Goal: Task Accomplishment & Management: Use online tool/utility

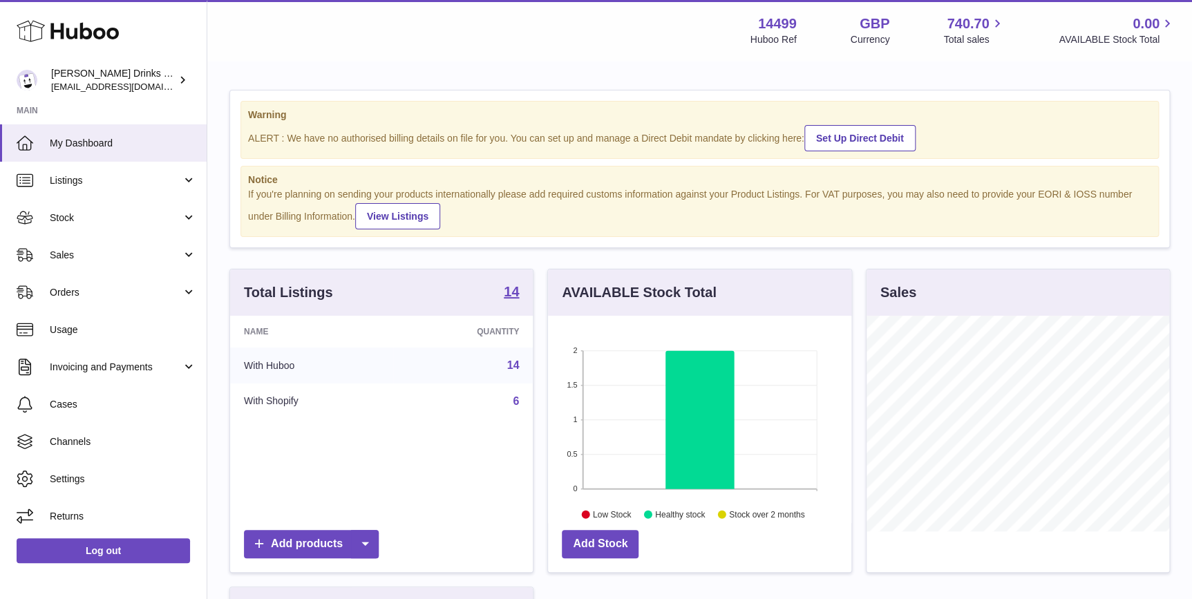
scroll to position [215, 303]
click at [99, 309] on link "Orders" at bounding box center [103, 292] width 207 height 37
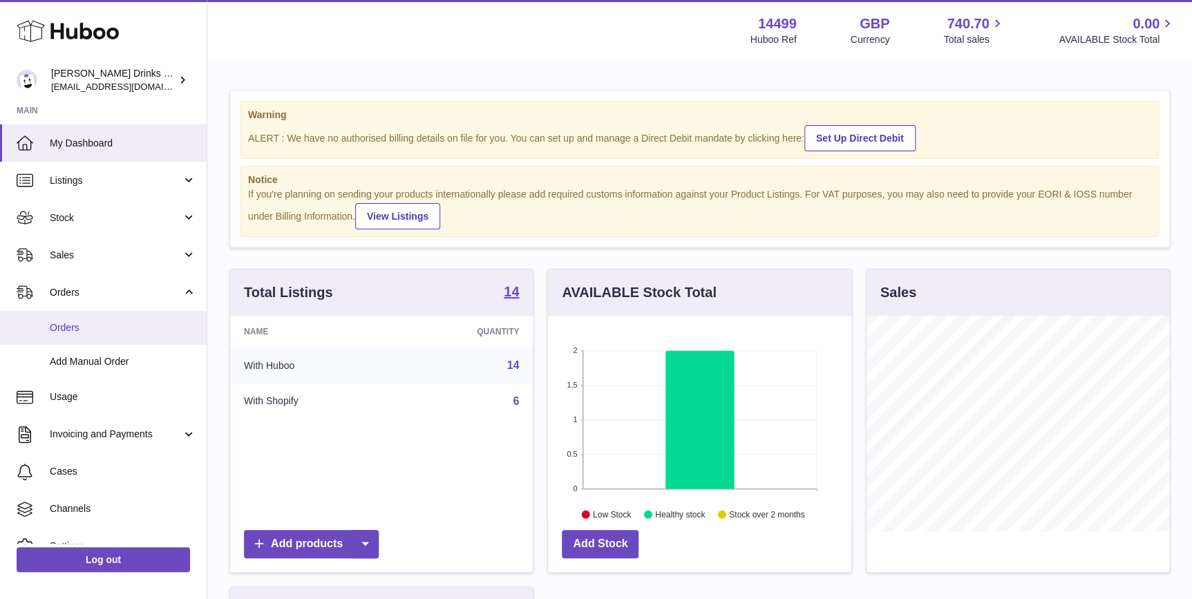
click at [104, 330] on span "Orders" at bounding box center [123, 327] width 146 height 13
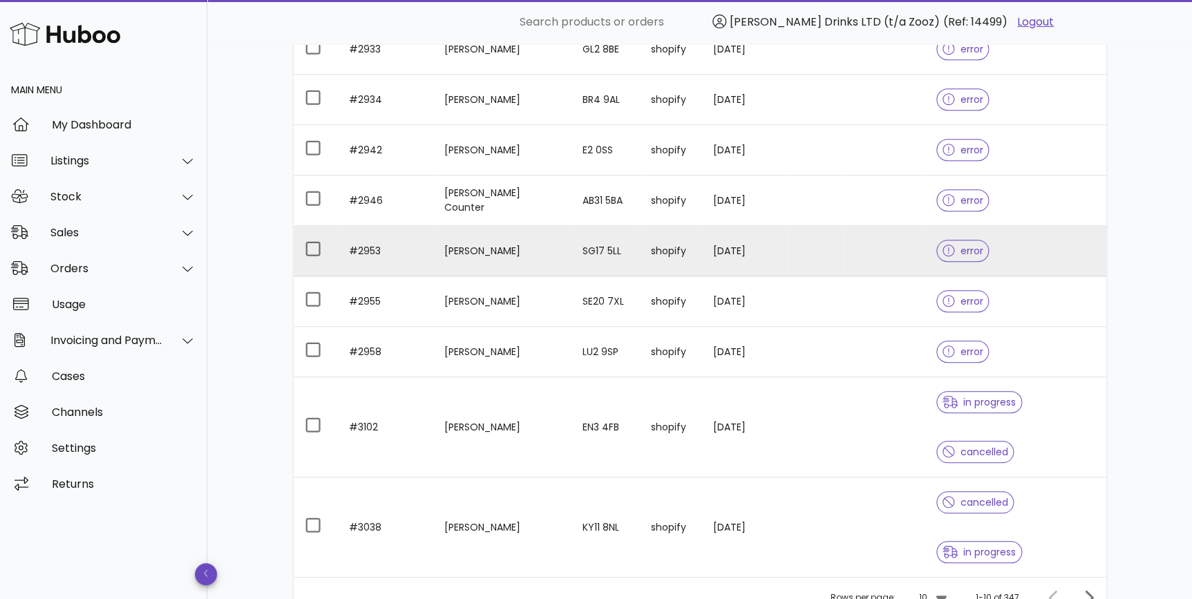
scroll to position [309, 0]
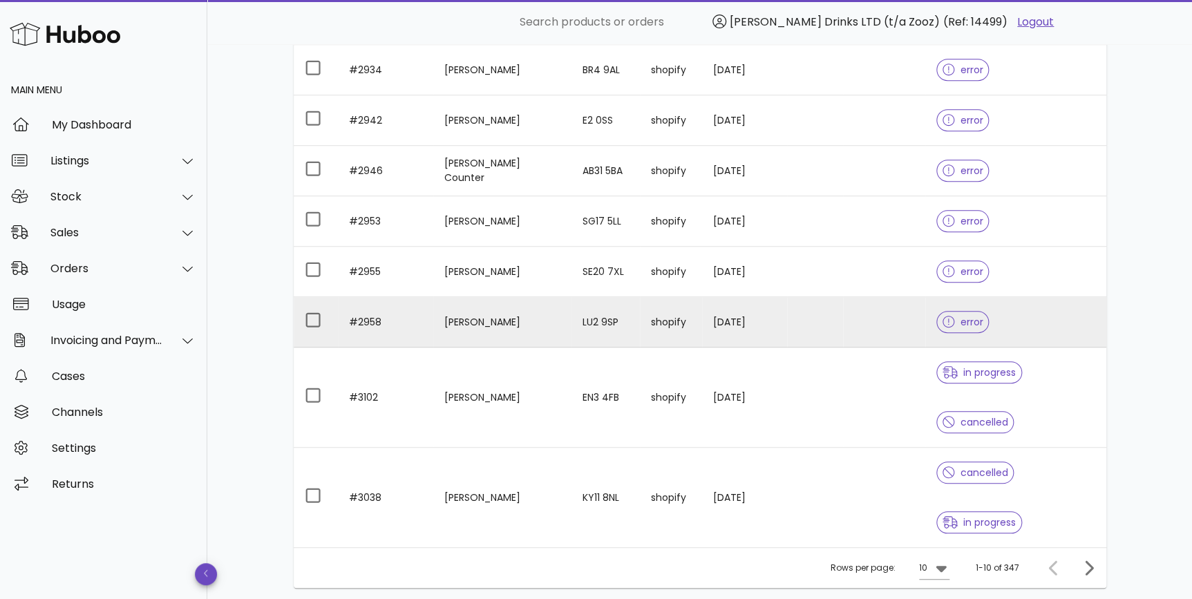
click at [653, 320] on td "shopify" at bounding box center [671, 322] width 62 height 50
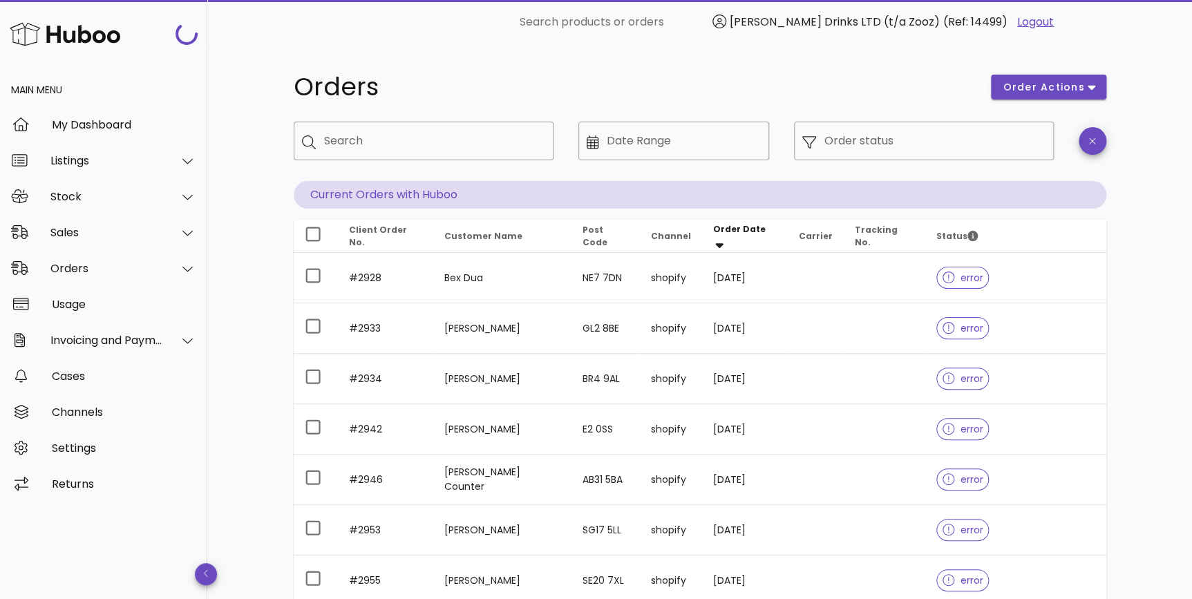
scroll to position [309, 0]
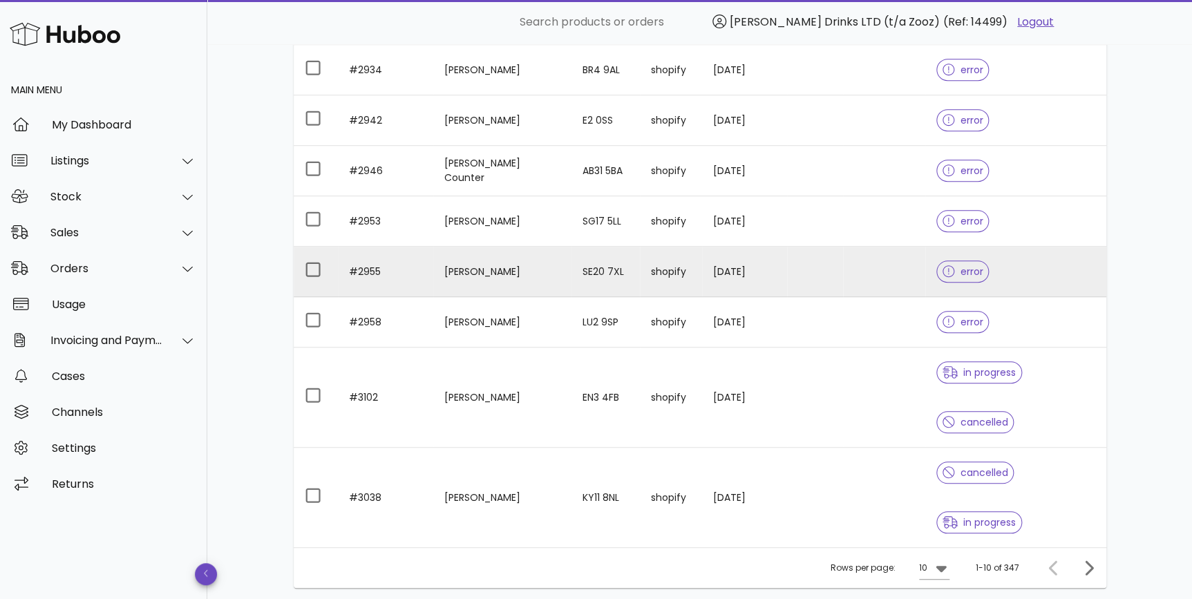
click at [491, 279] on td "Naylor" at bounding box center [502, 272] width 138 height 50
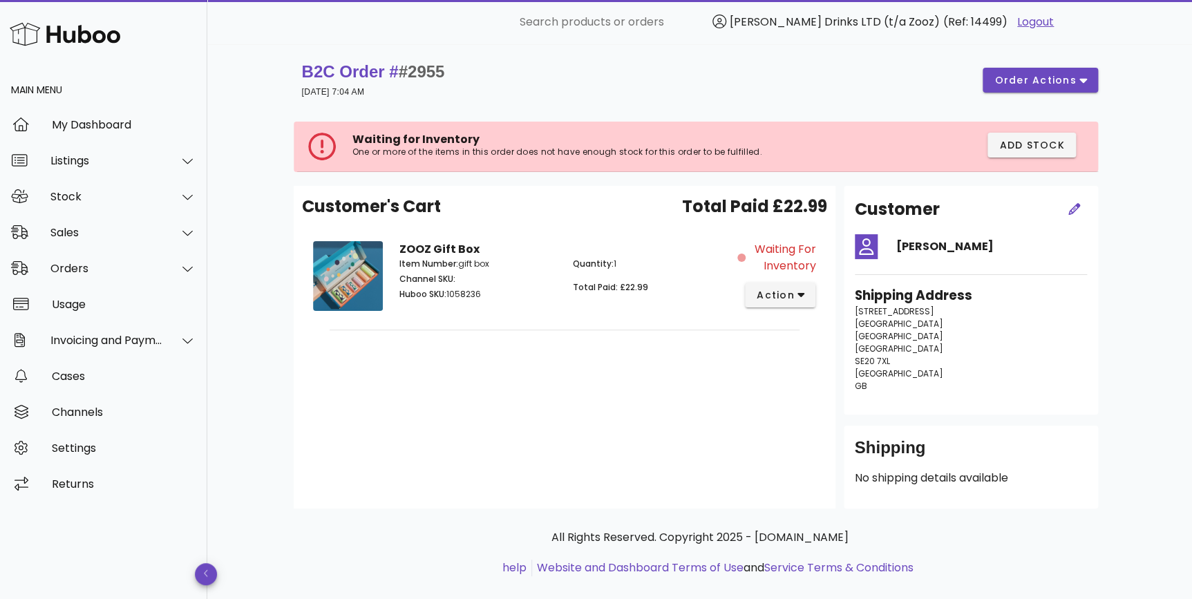
scroll to position [309, 0]
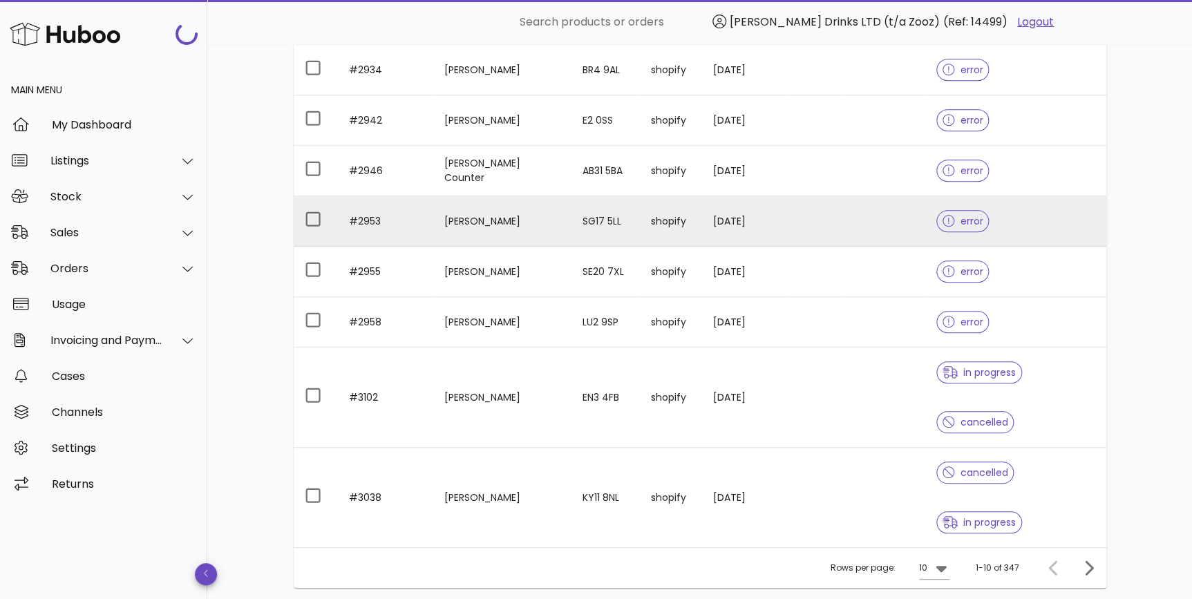
click at [491, 208] on td "Julie Sale" at bounding box center [502, 221] width 138 height 50
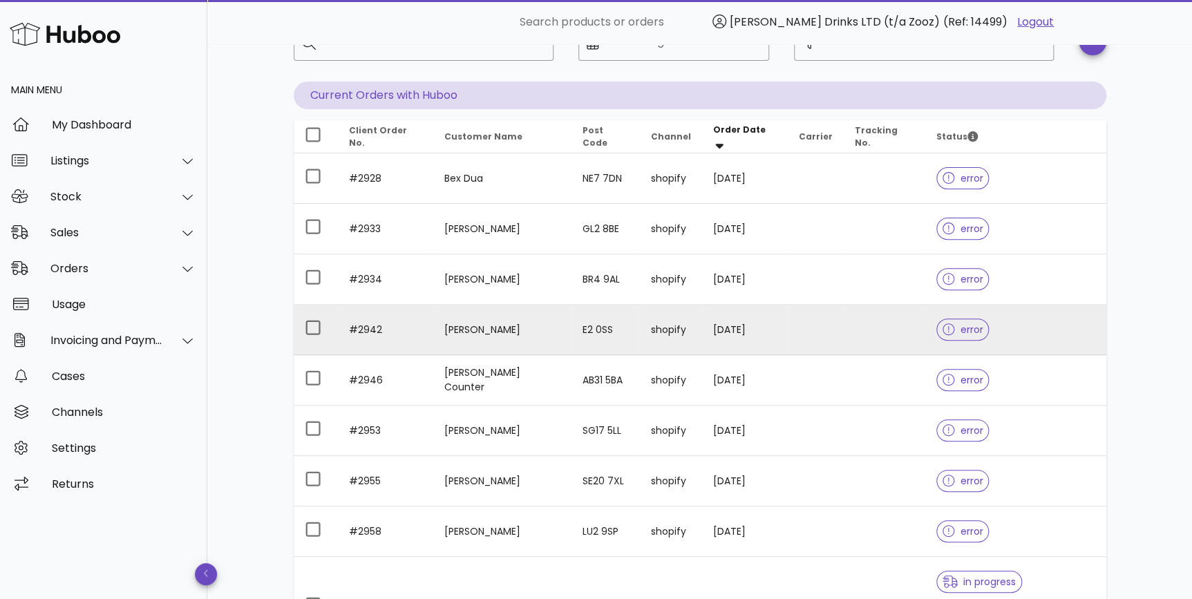
scroll to position [204, 0]
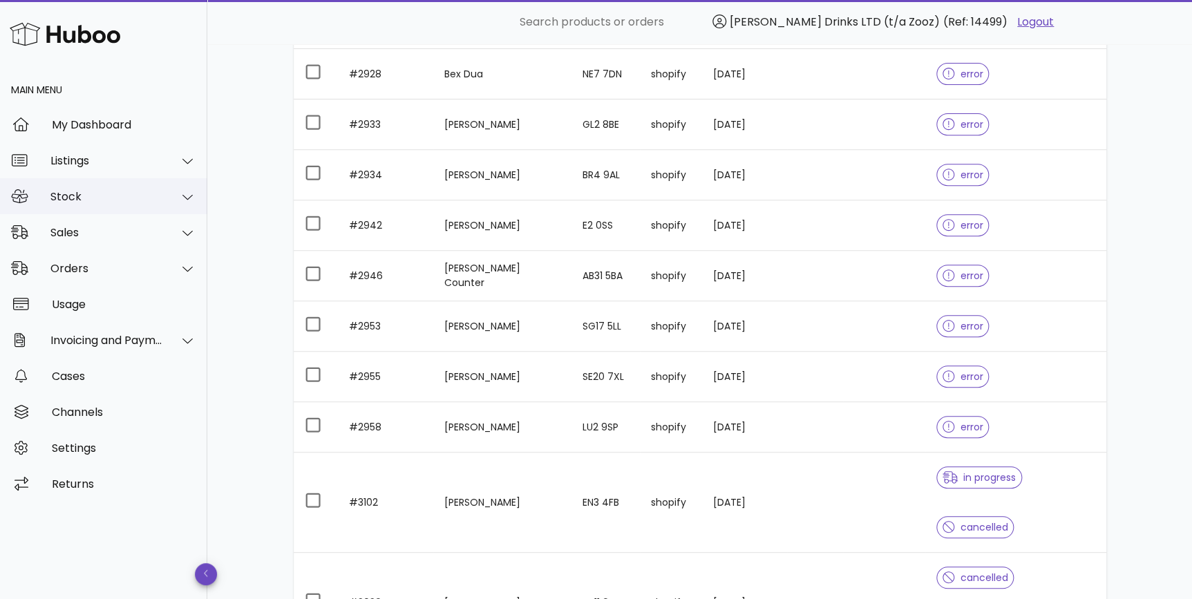
click at [114, 187] on div "Stock" at bounding box center [103, 196] width 207 height 36
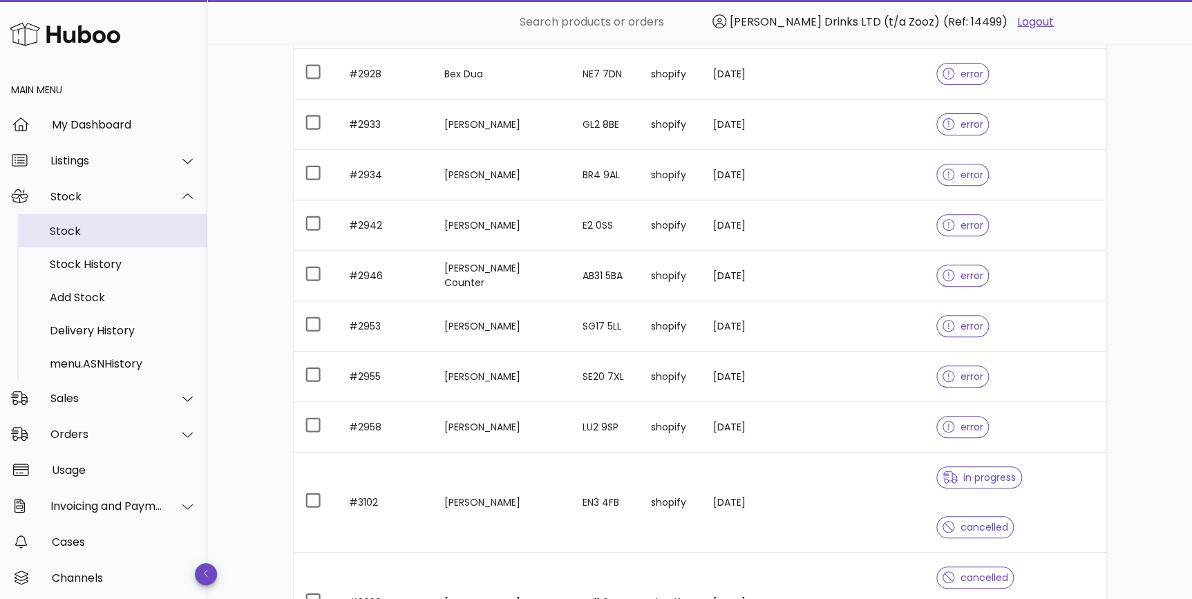
click at [146, 229] on div "Stock" at bounding box center [123, 231] width 146 height 13
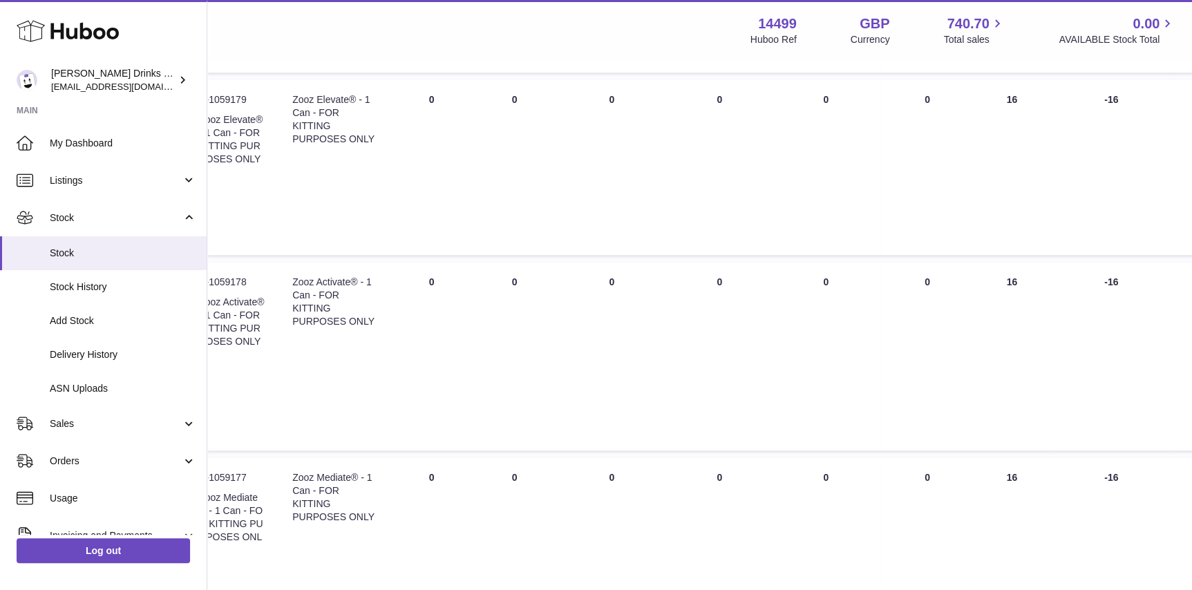
scroll to position [1047, 207]
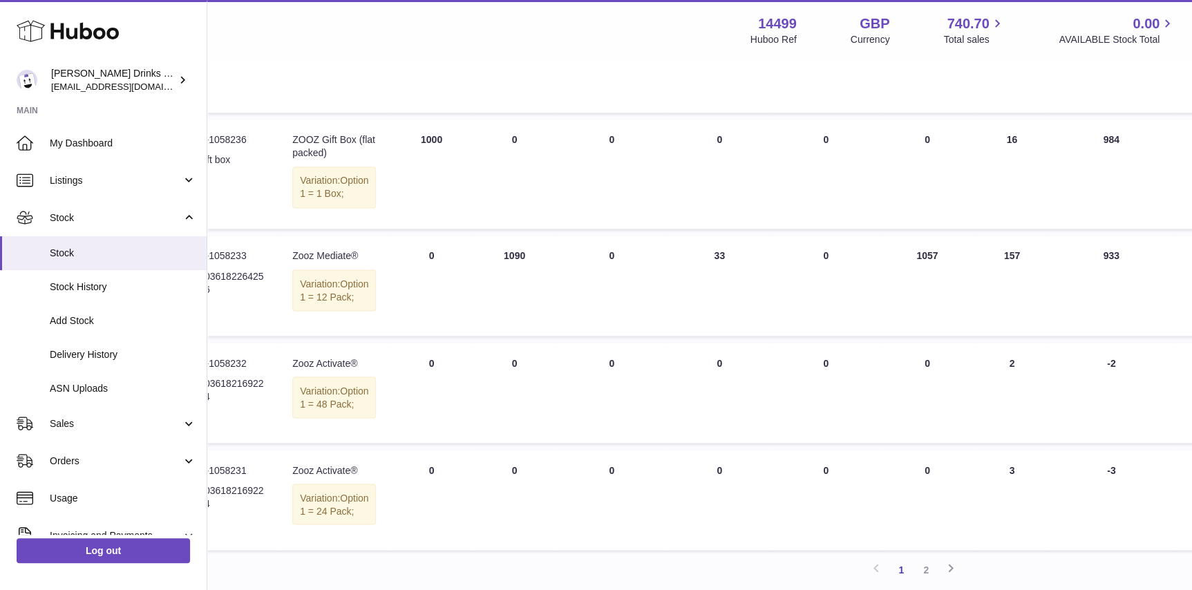
click at [473, 69] on td "ON HAND Total 0" at bounding box center [514, 23] width 83 height 179
click at [104, 448] on link "Orders" at bounding box center [103, 460] width 207 height 37
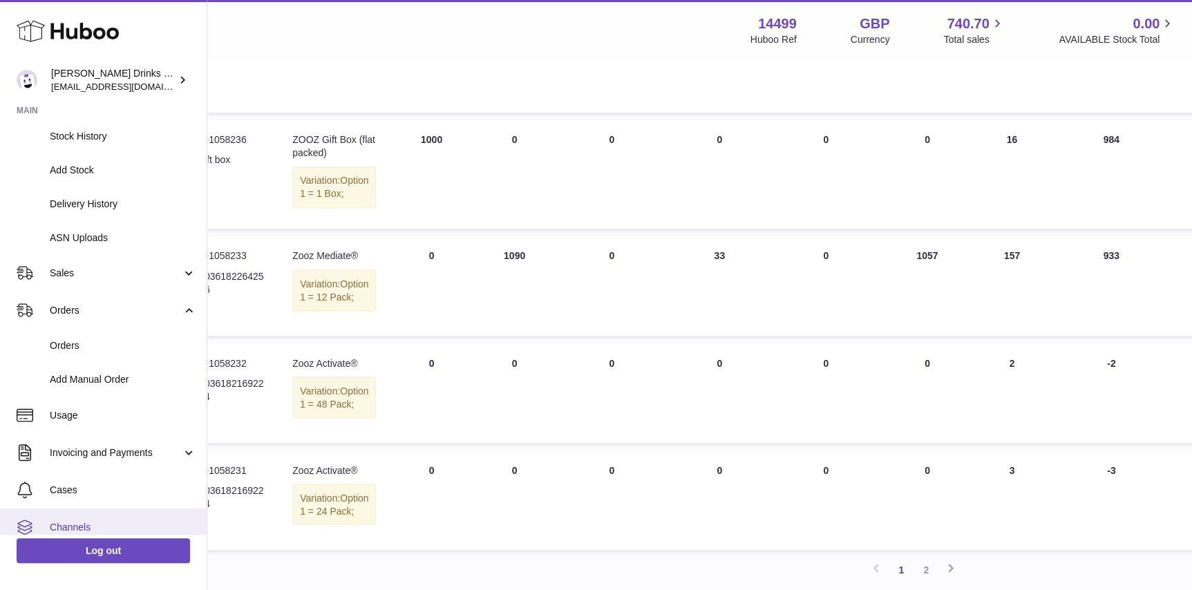
scroll to position [209, 0]
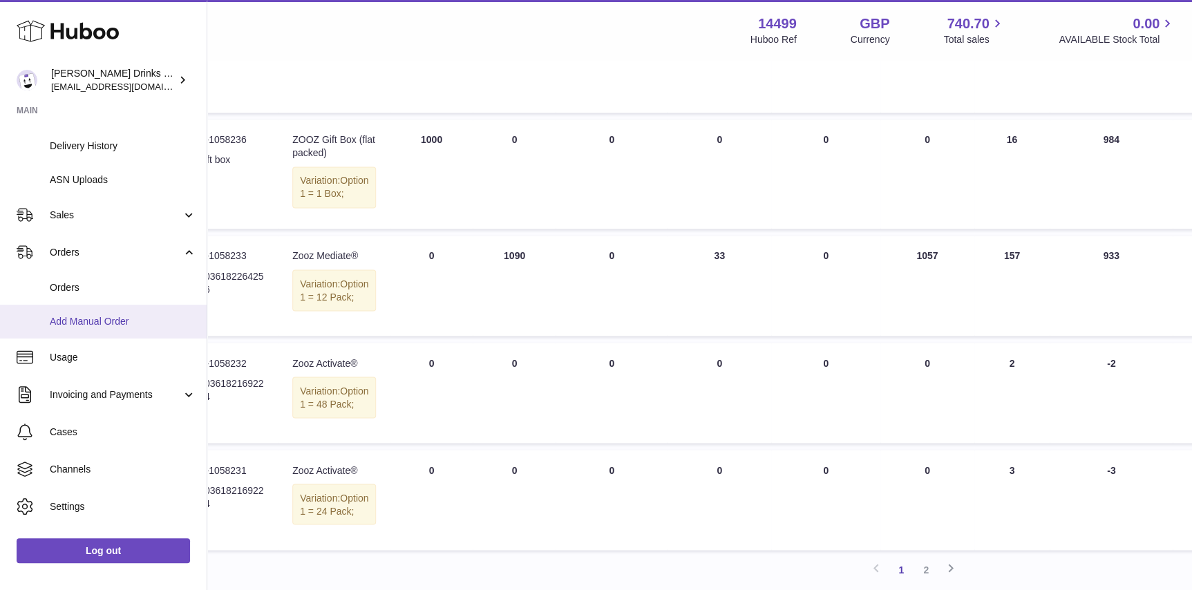
click at [140, 313] on link "Add Manual Order" at bounding box center [103, 322] width 207 height 34
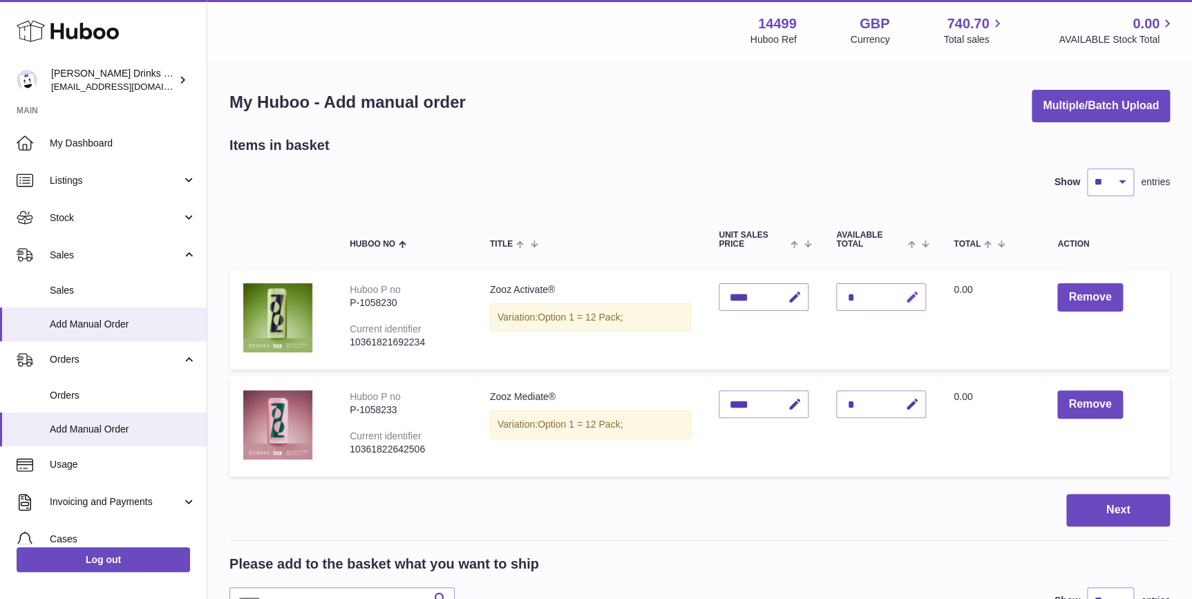
click at [909, 303] on icon "button" at bounding box center [911, 297] width 15 height 15
click at [120, 219] on span "Stock" at bounding box center [116, 217] width 132 height 13
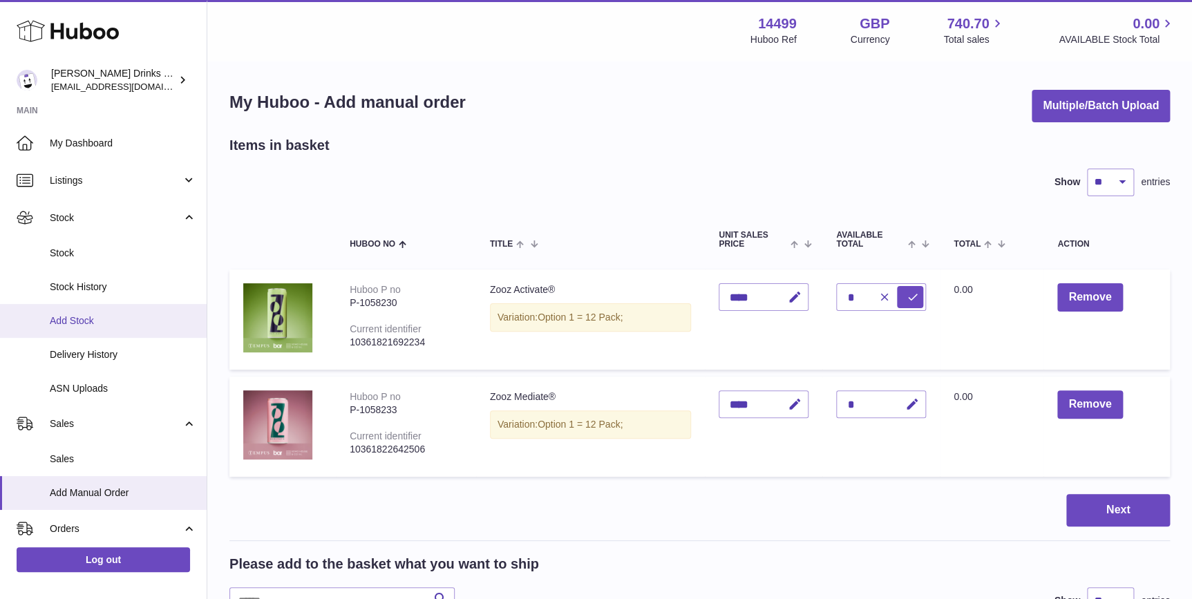
click at [133, 314] on span "Add Stock" at bounding box center [123, 320] width 146 height 13
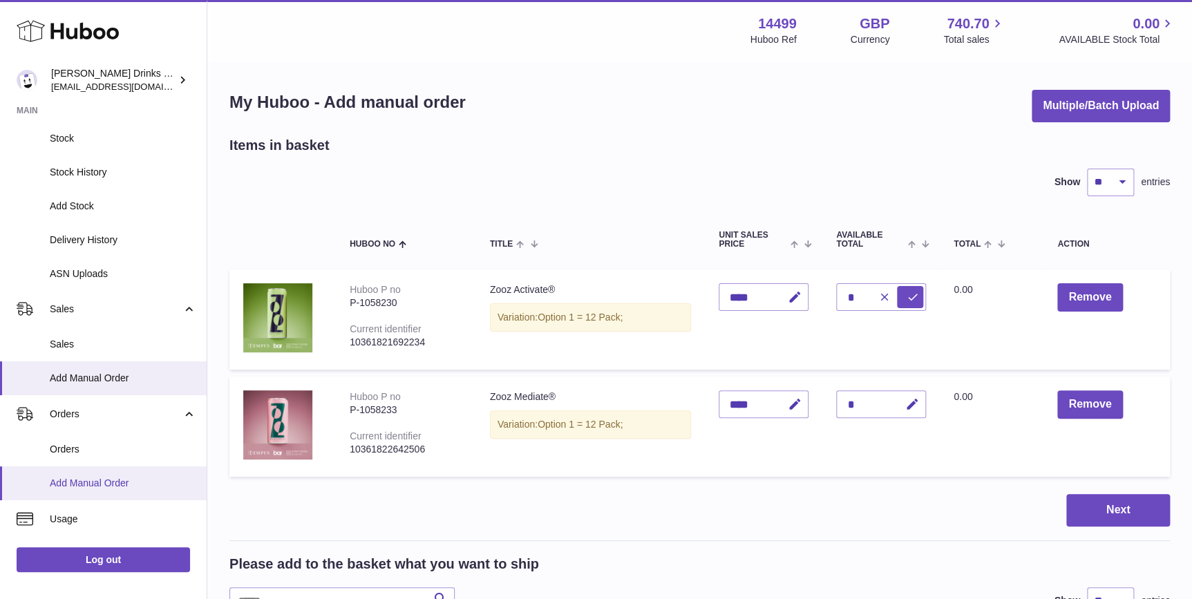
scroll to position [209, 0]
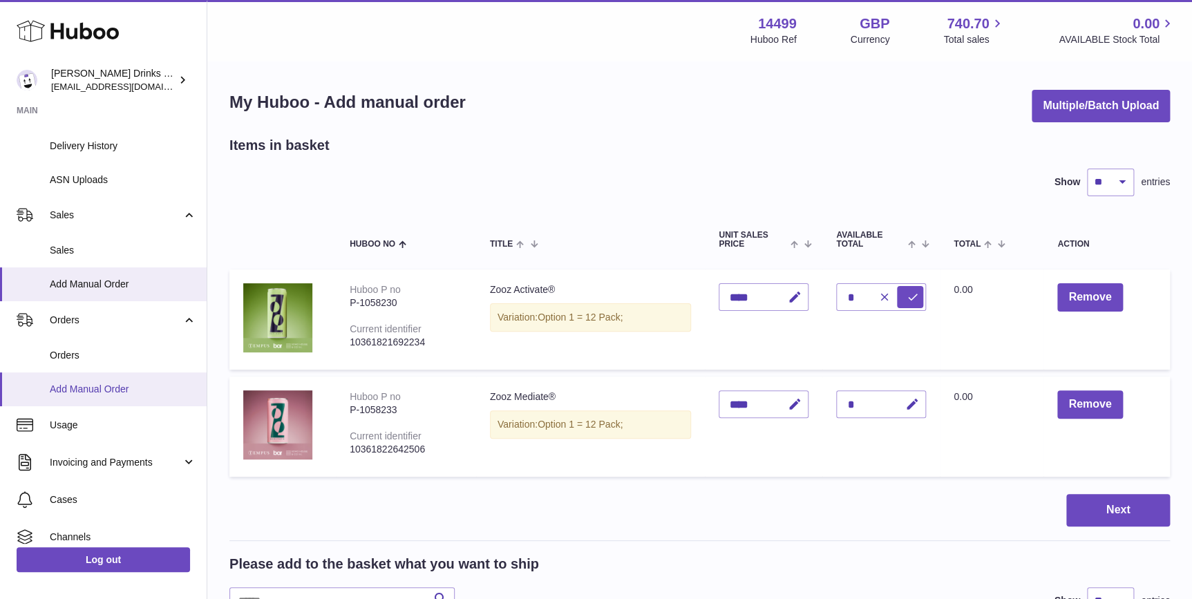
click at [102, 390] on span "Add Manual Order" at bounding box center [123, 389] width 146 height 13
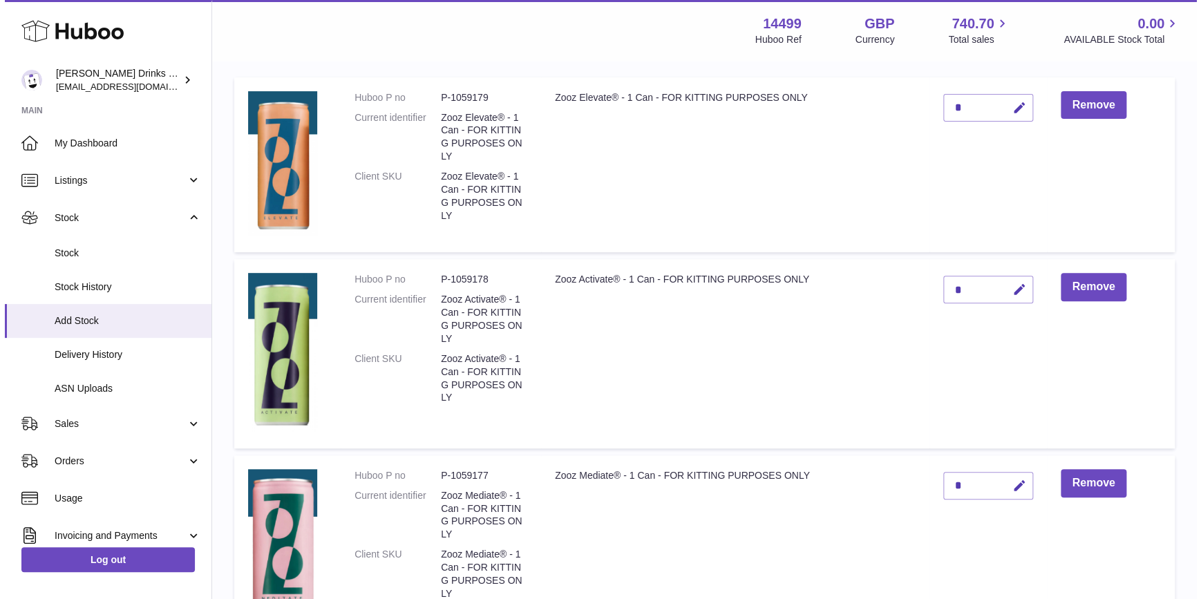
scroll to position [469, 0]
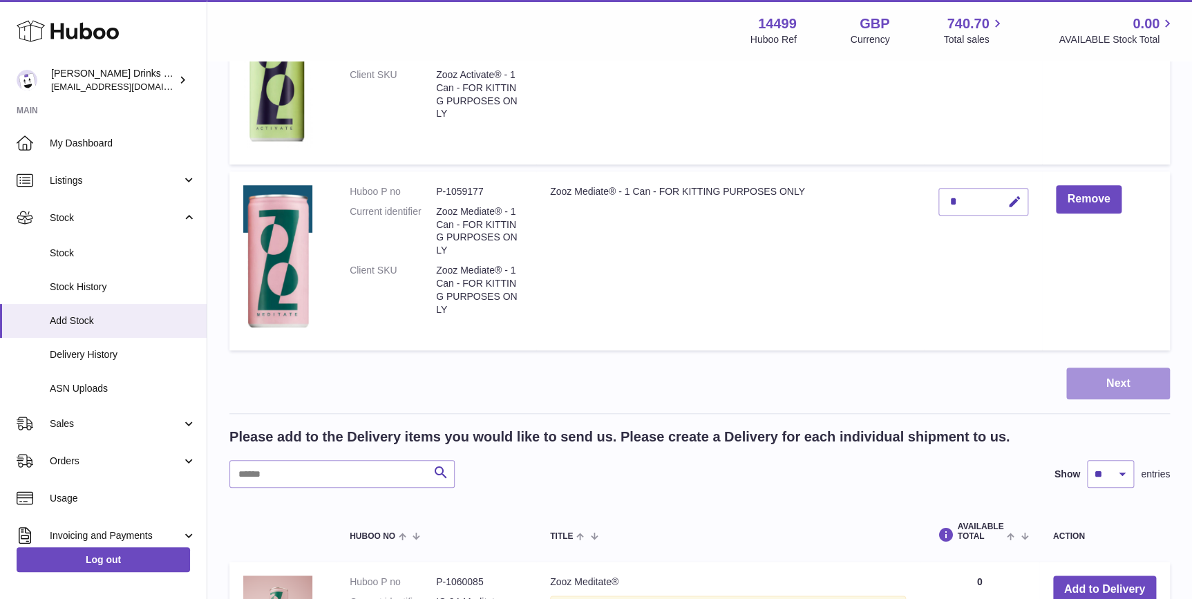
click at [1103, 392] on button "Next" at bounding box center [1118, 384] width 104 height 32
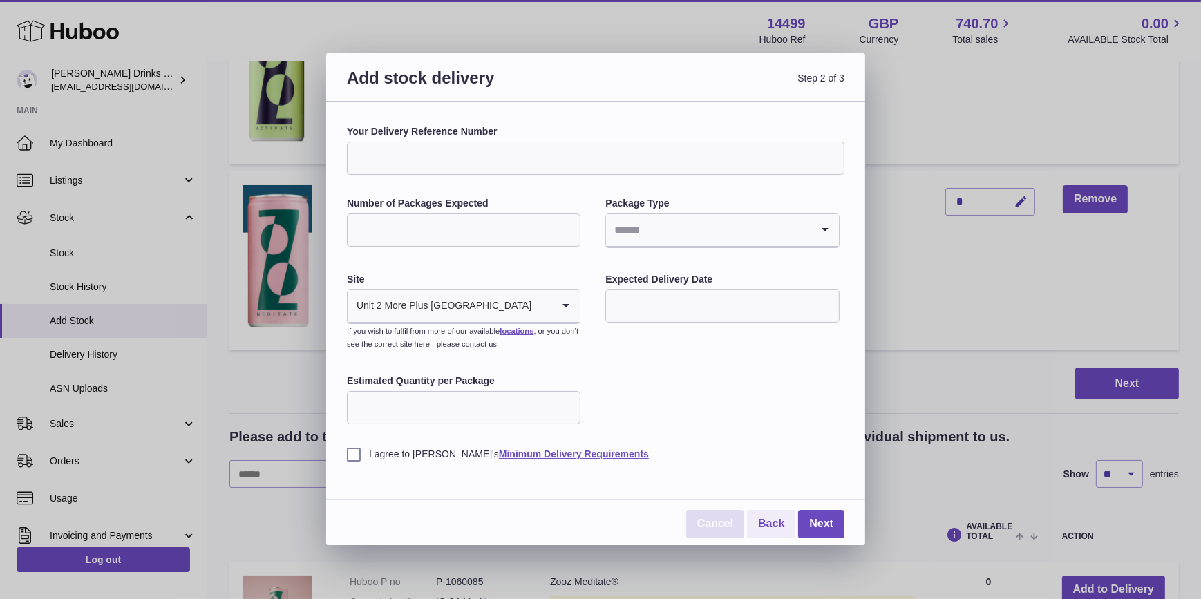
click at [717, 525] on link "Cancel" at bounding box center [715, 524] width 58 height 28
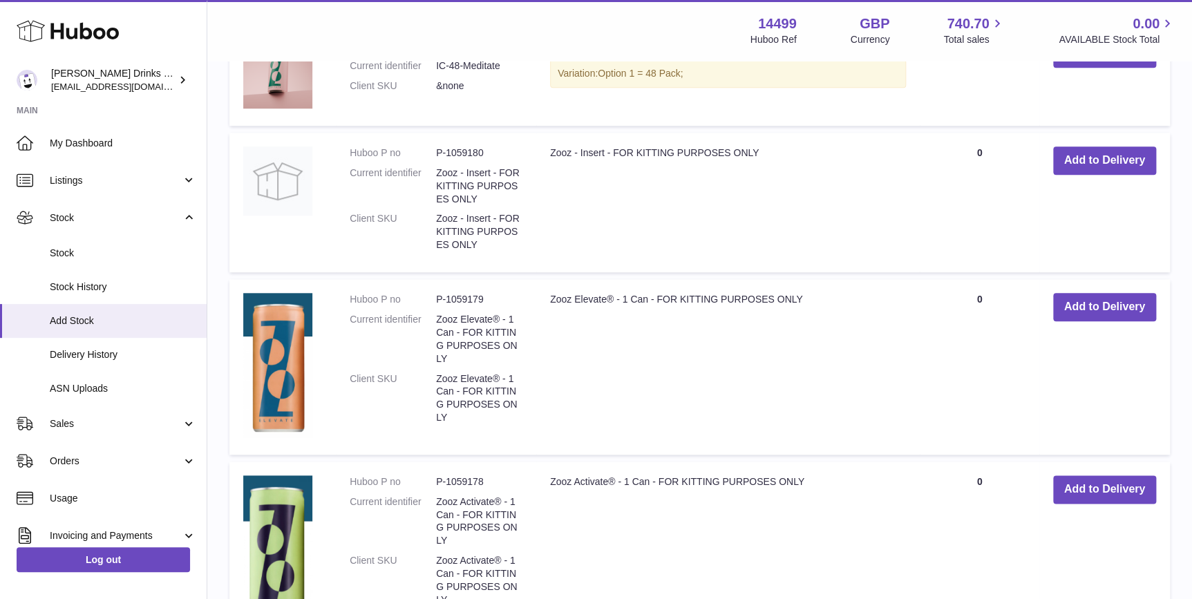
scroll to position [632, 0]
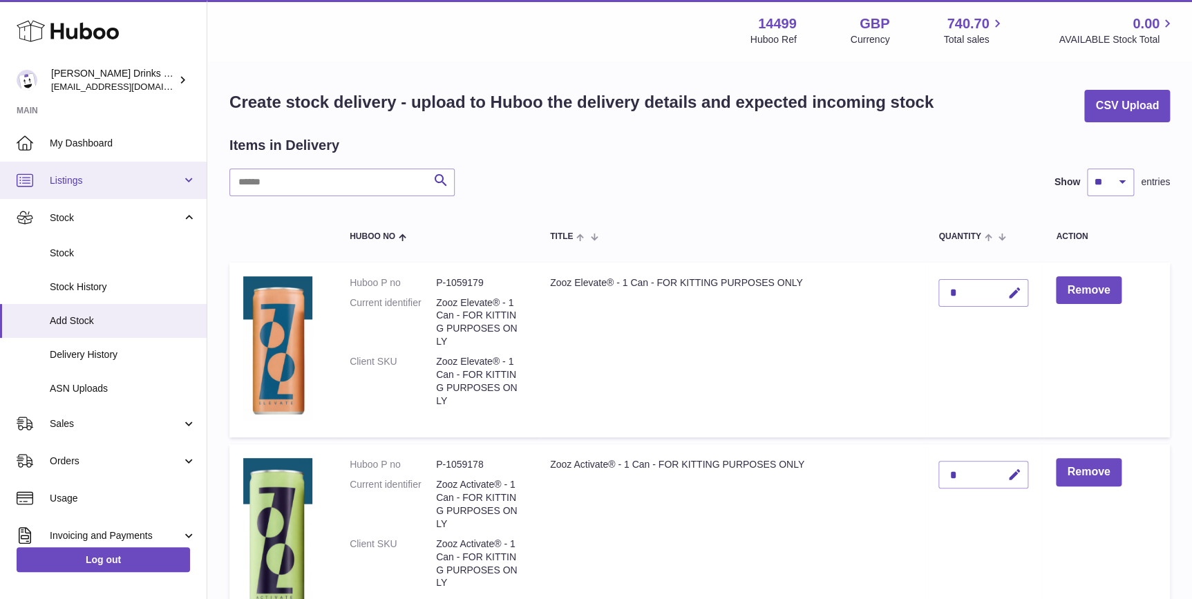
click at [88, 184] on span "Listings" at bounding box center [116, 180] width 132 height 13
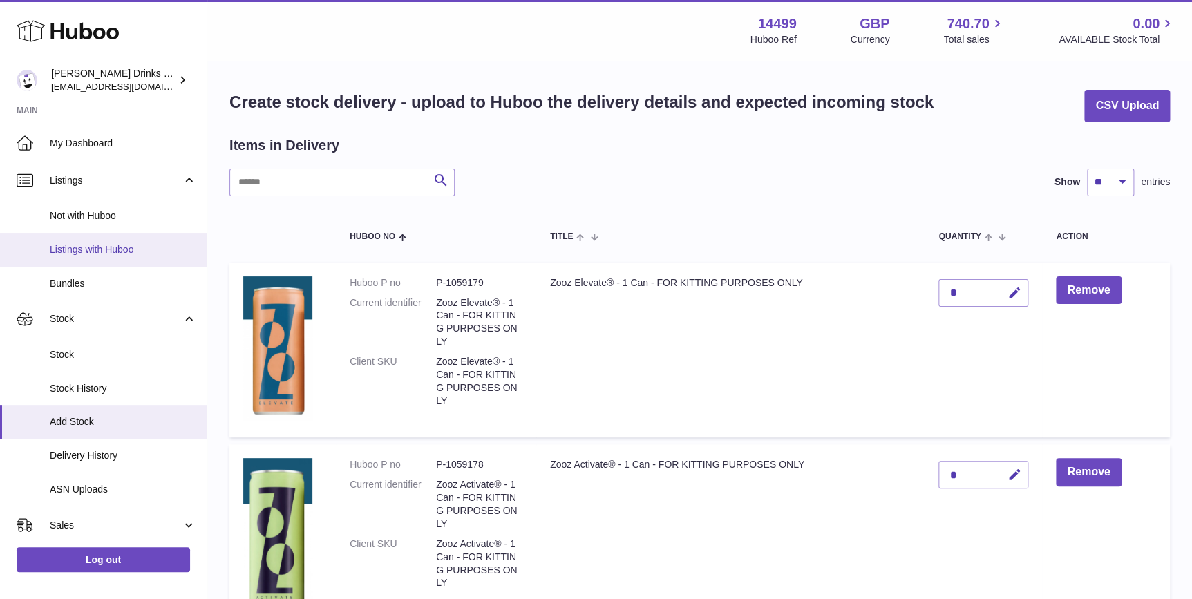
click at [88, 243] on span "Listings with Huboo" at bounding box center [123, 249] width 146 height 13
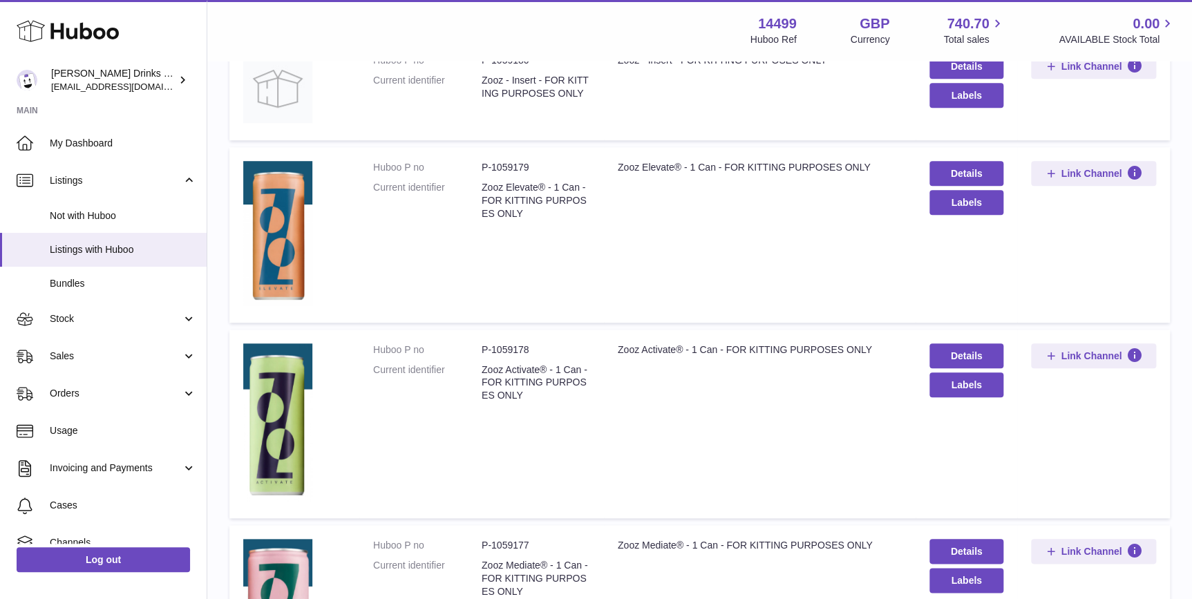
scroll to position [419, 0]
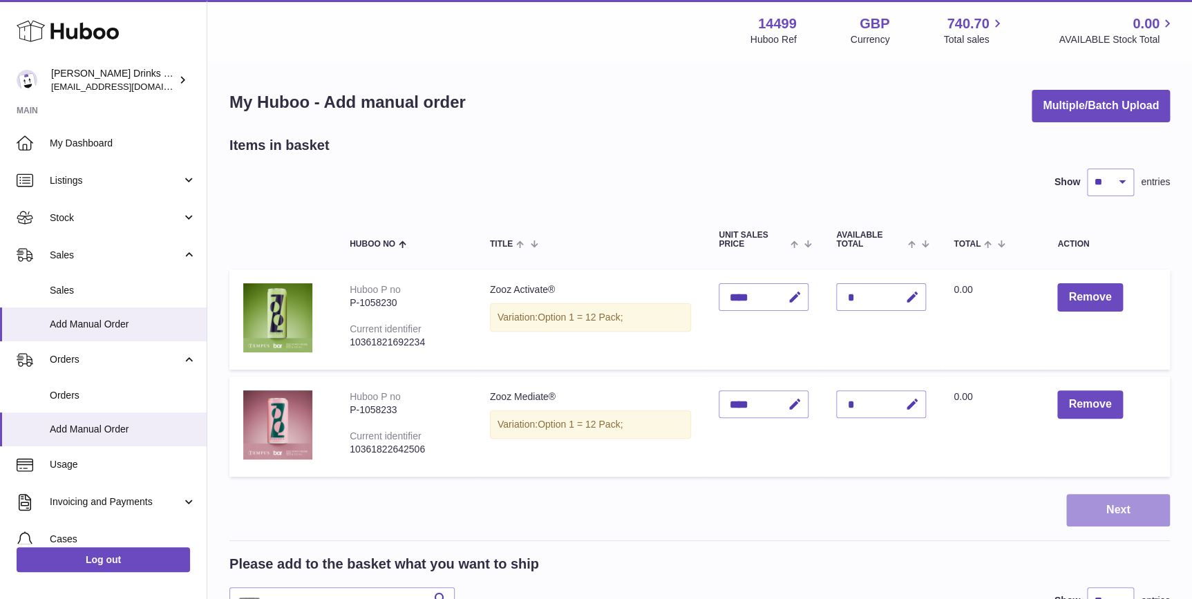
click at [1127, 501] on button "Next" at bounding box center [1118, 510] width 104 height 32
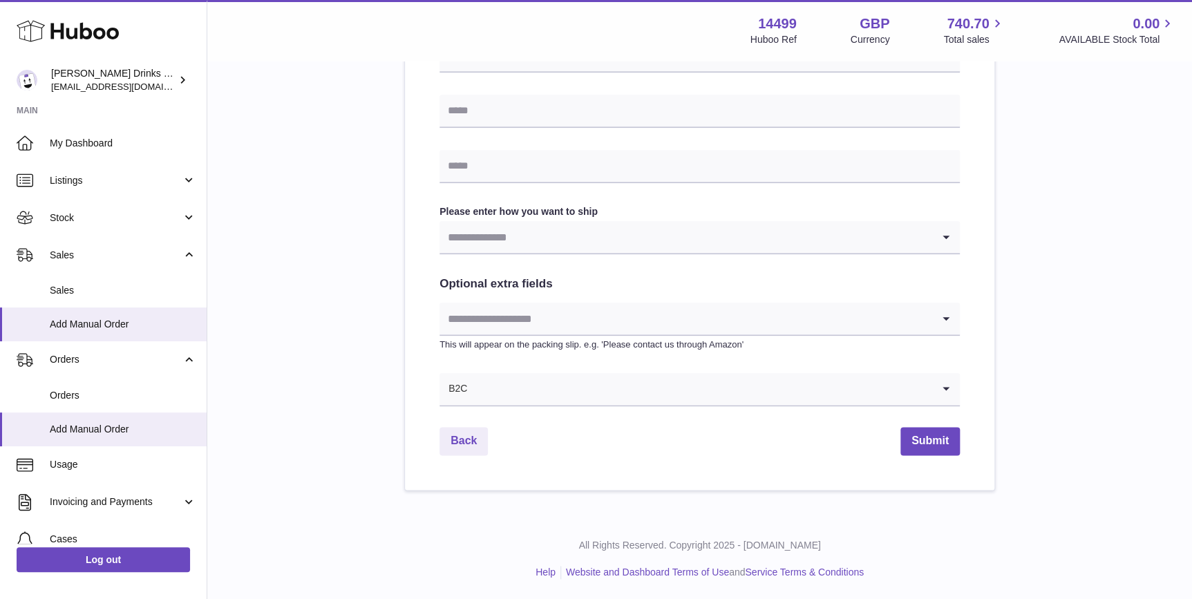
scroll to position [503, 0]
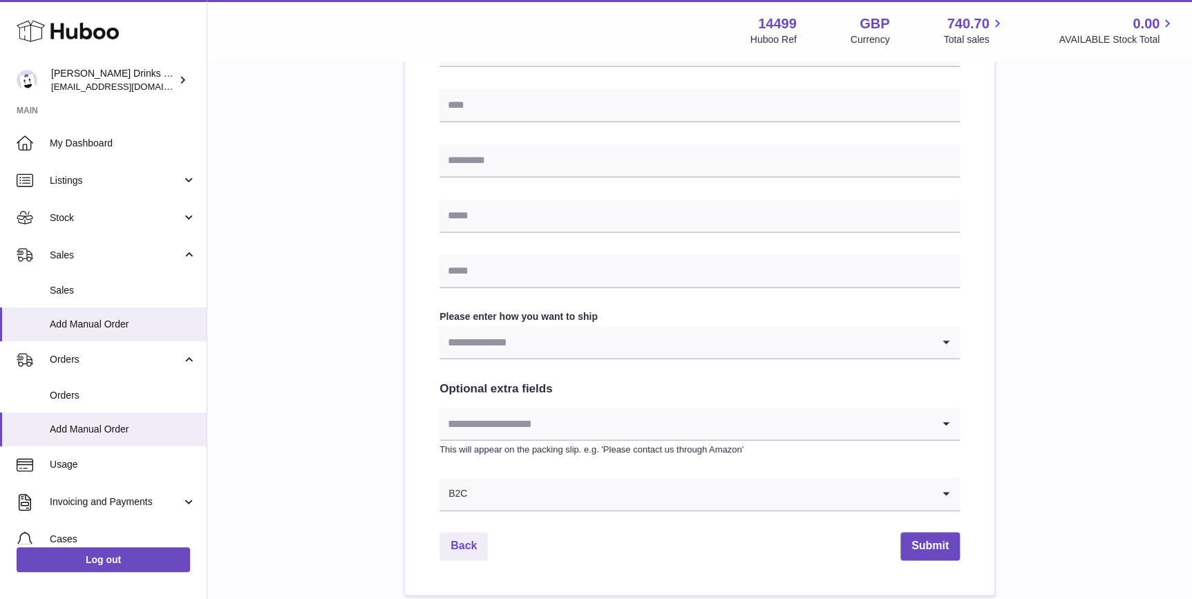
click at [737, 352] on input "Search for option" at bounding box center [685, 342] width 493 height 32
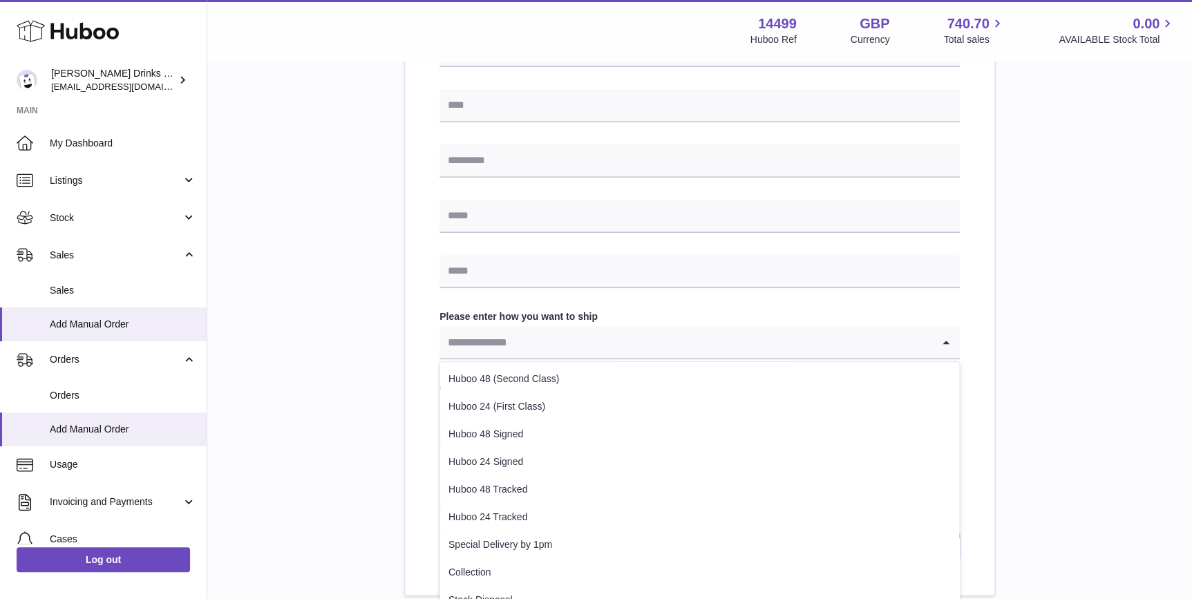
scroll to position [608, 0]
